Goal: Book appointment/travel/reservation

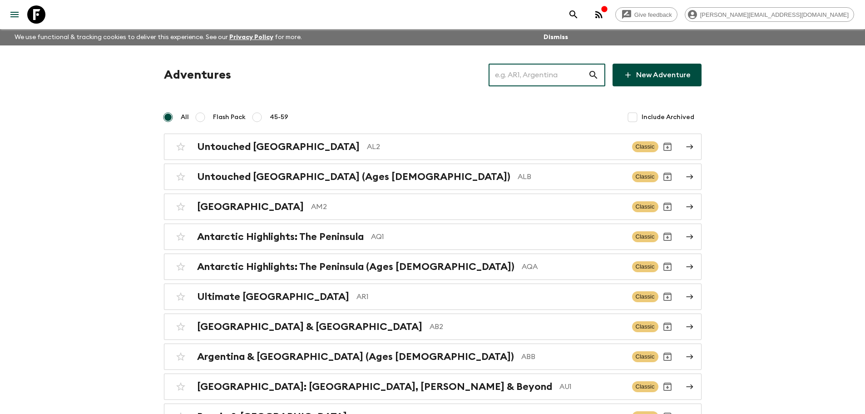
click at [581, 73] on input "text" at bounding box center [538, 74] width 99 height 25
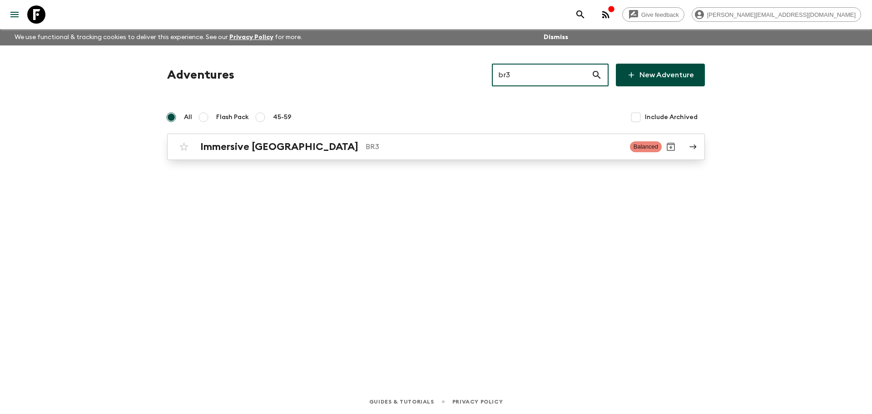
type input "br3"
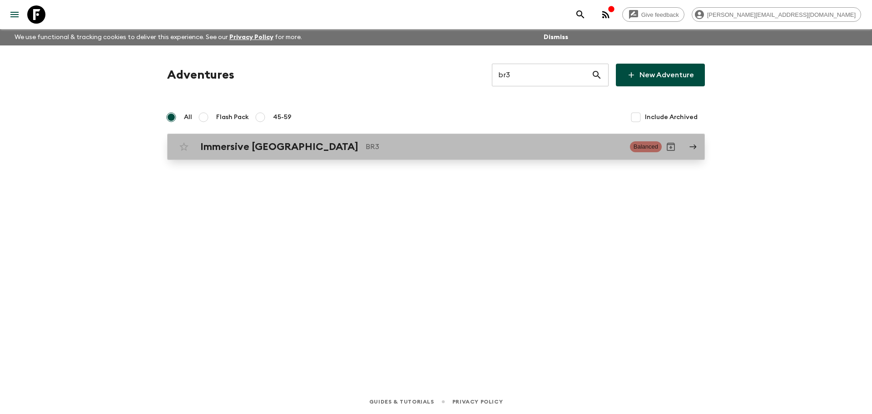
click at [409, 137] on link "Immersive Brazil BR3 Balanced" at bounding box center [436, 147] width 538 height 26
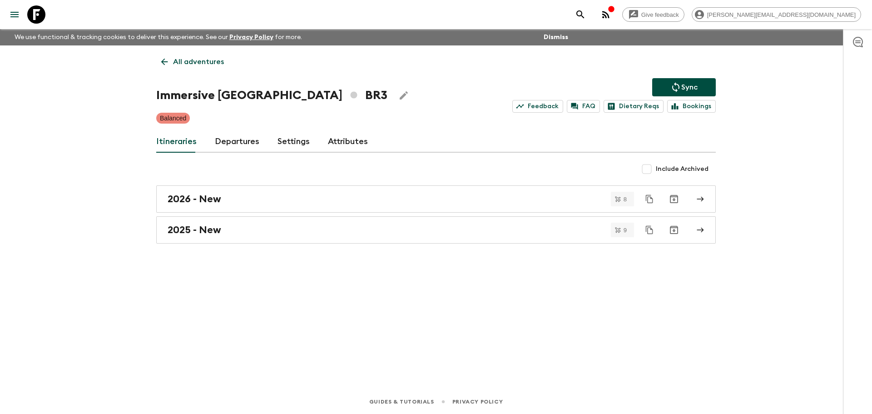
click at [226, 141] on link "Departures" at bounding box center [237, 142] width 45 height 22
